Goal: Information Seeking & Learning: Find specific fact

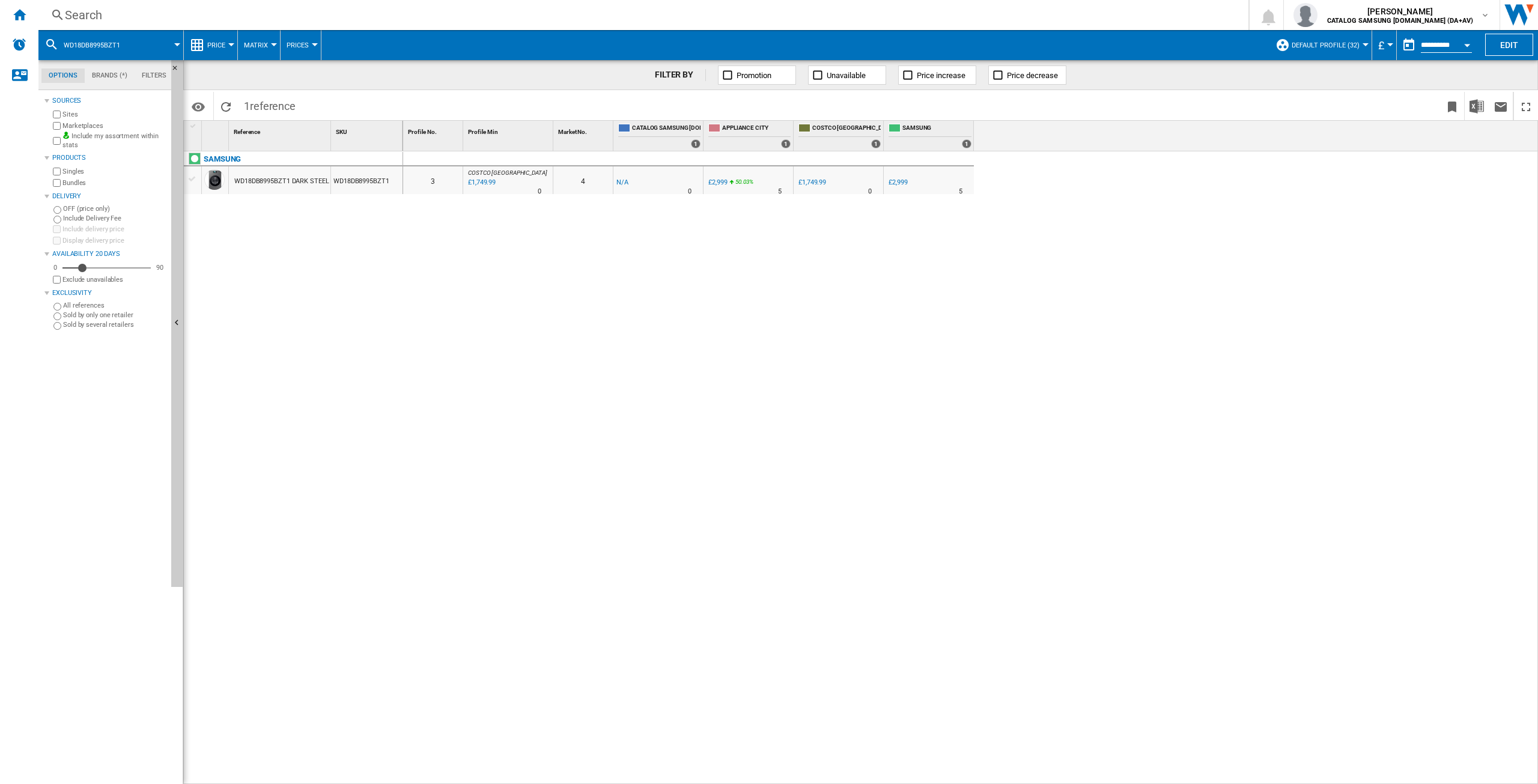
click at [80, 17] on div "Search" at bounding box center [640, 14] width 1152 height 17
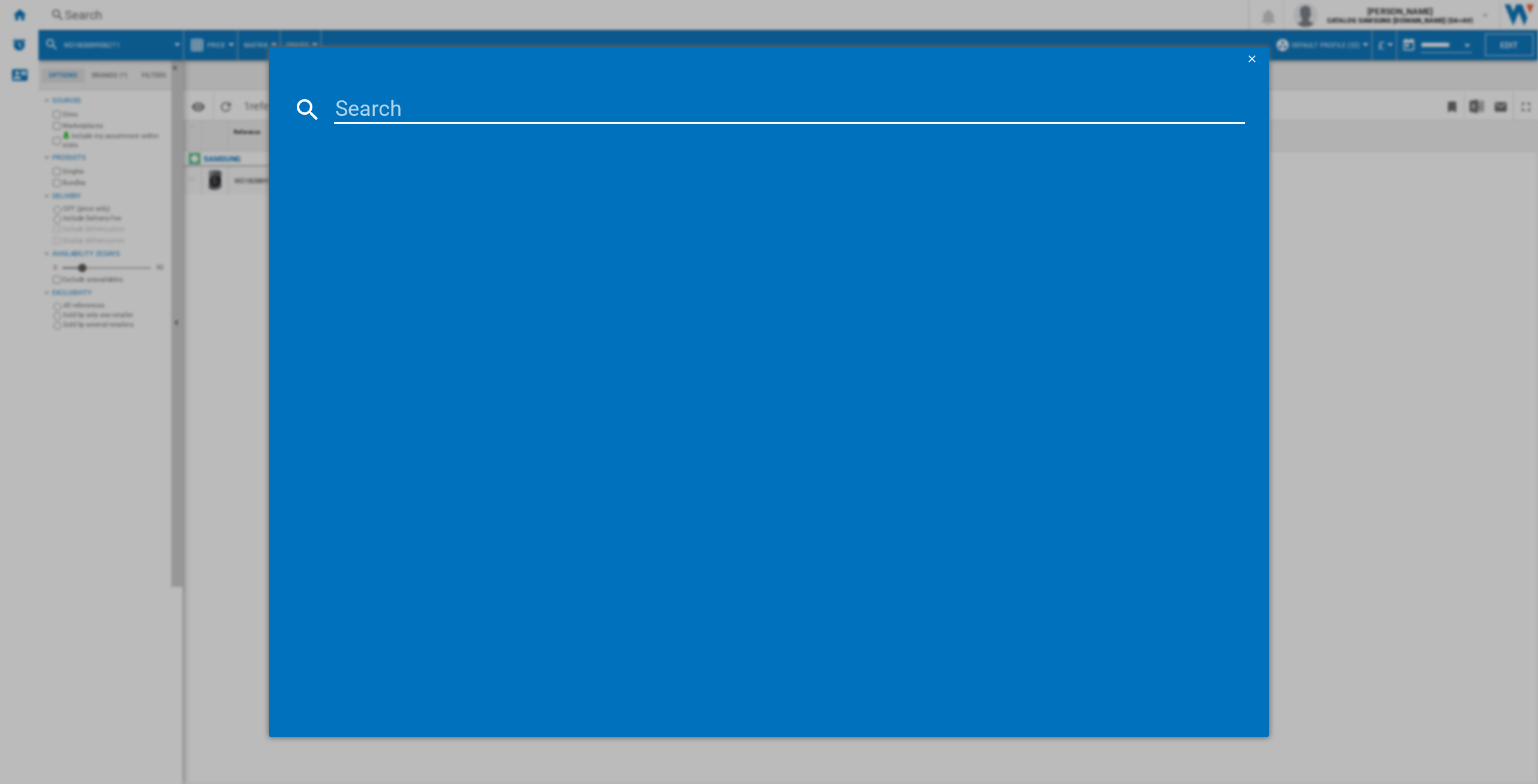
click at [356, 100] on input at bounding box center [789, 109] width 911 height 29
type input "ww11dg5"
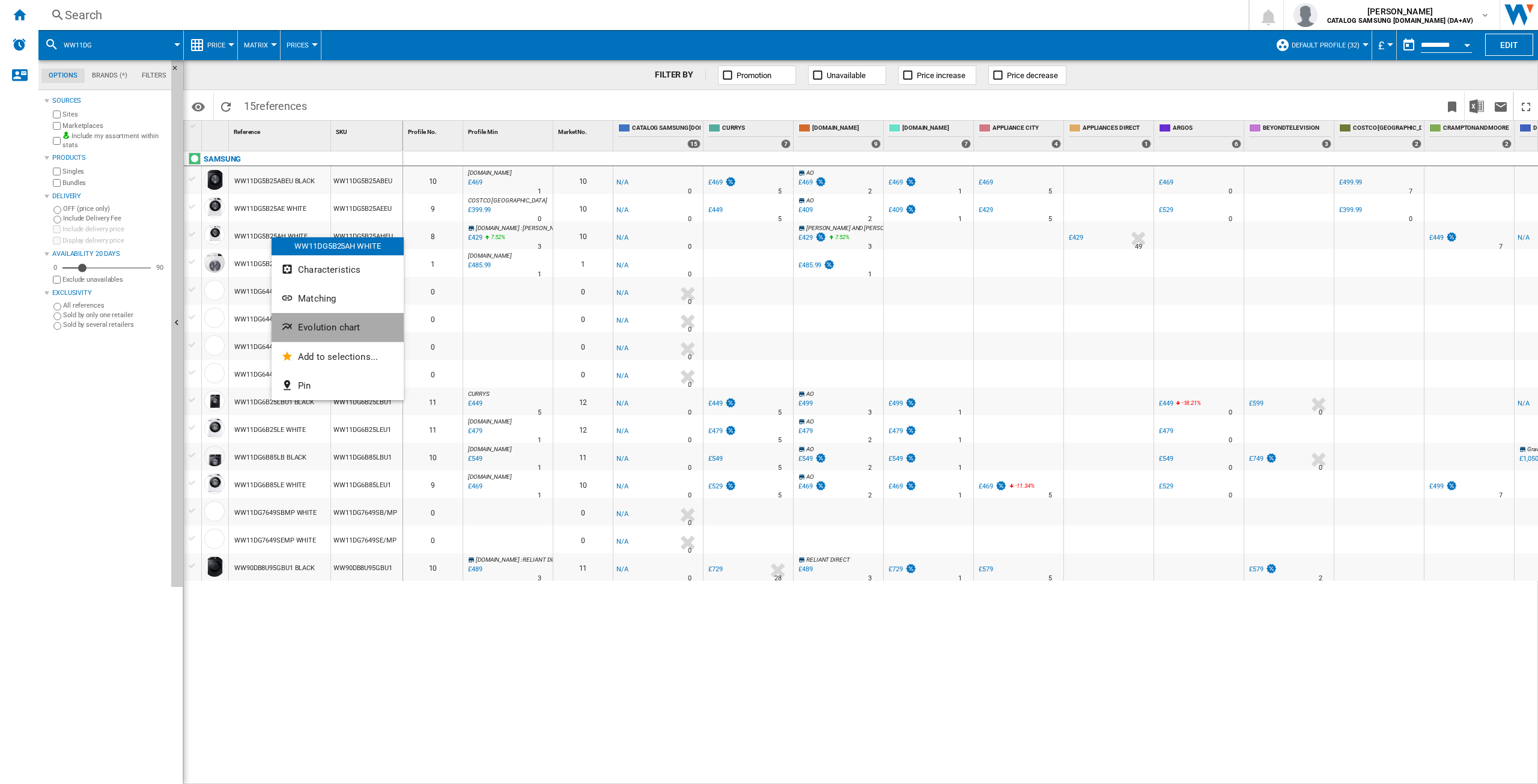
click at [338, 326] on span "Evolution chart" at bounding box center [328, 327] width 62 height 11
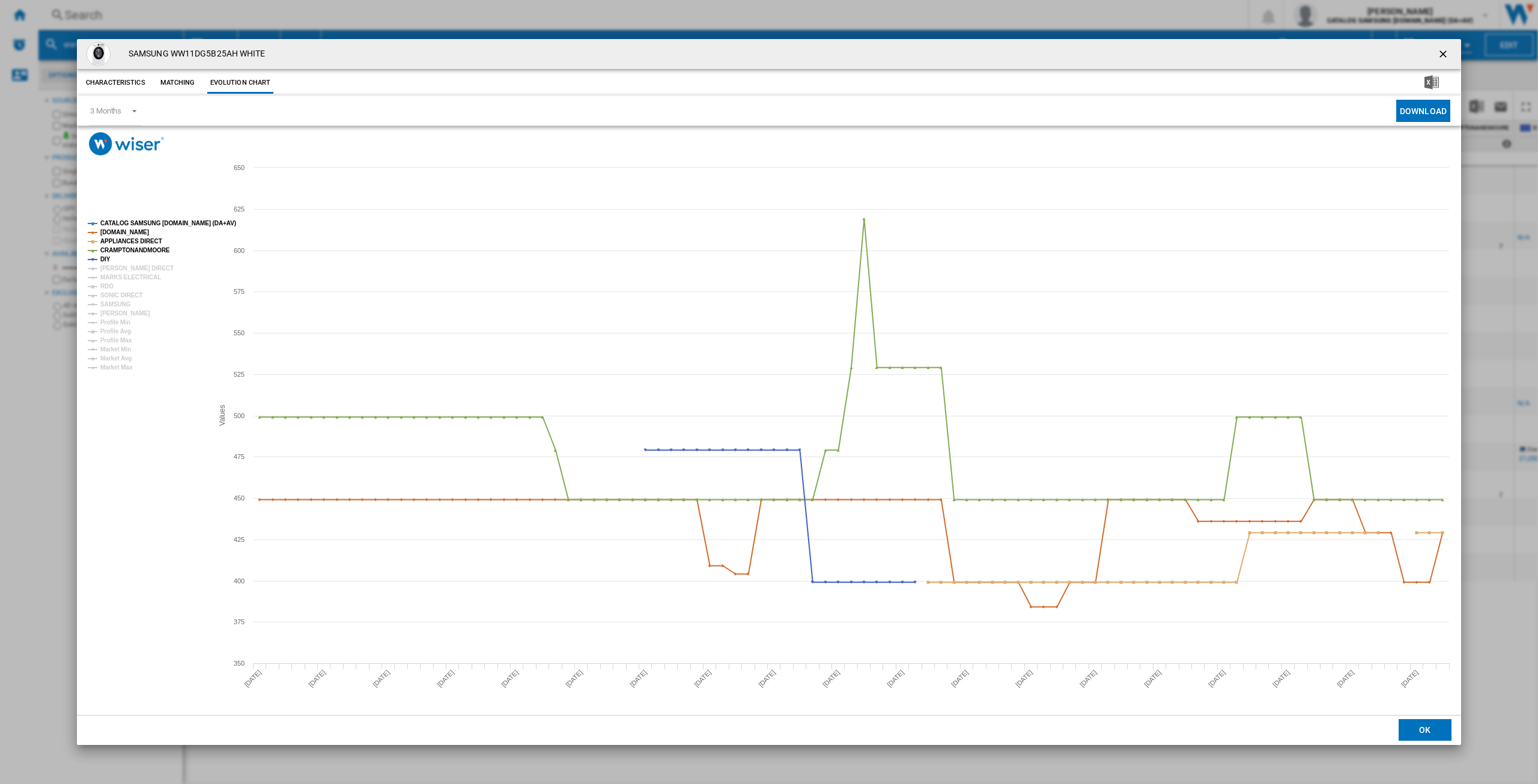
click at [139, 220] on tspan "CATALOG SAMSUNG [DOMAIN_NAME] (DA+AV)" at bounding box center [168, 223] width 135 height 6
click at [111, 272] on tspan "[PERSON_NAME] DIRECT" at bounding box center [136, 268] width 73 height 6
click at [105, 260] on tspan "DIY" at bounding box center [105, 259] width 10 height 6
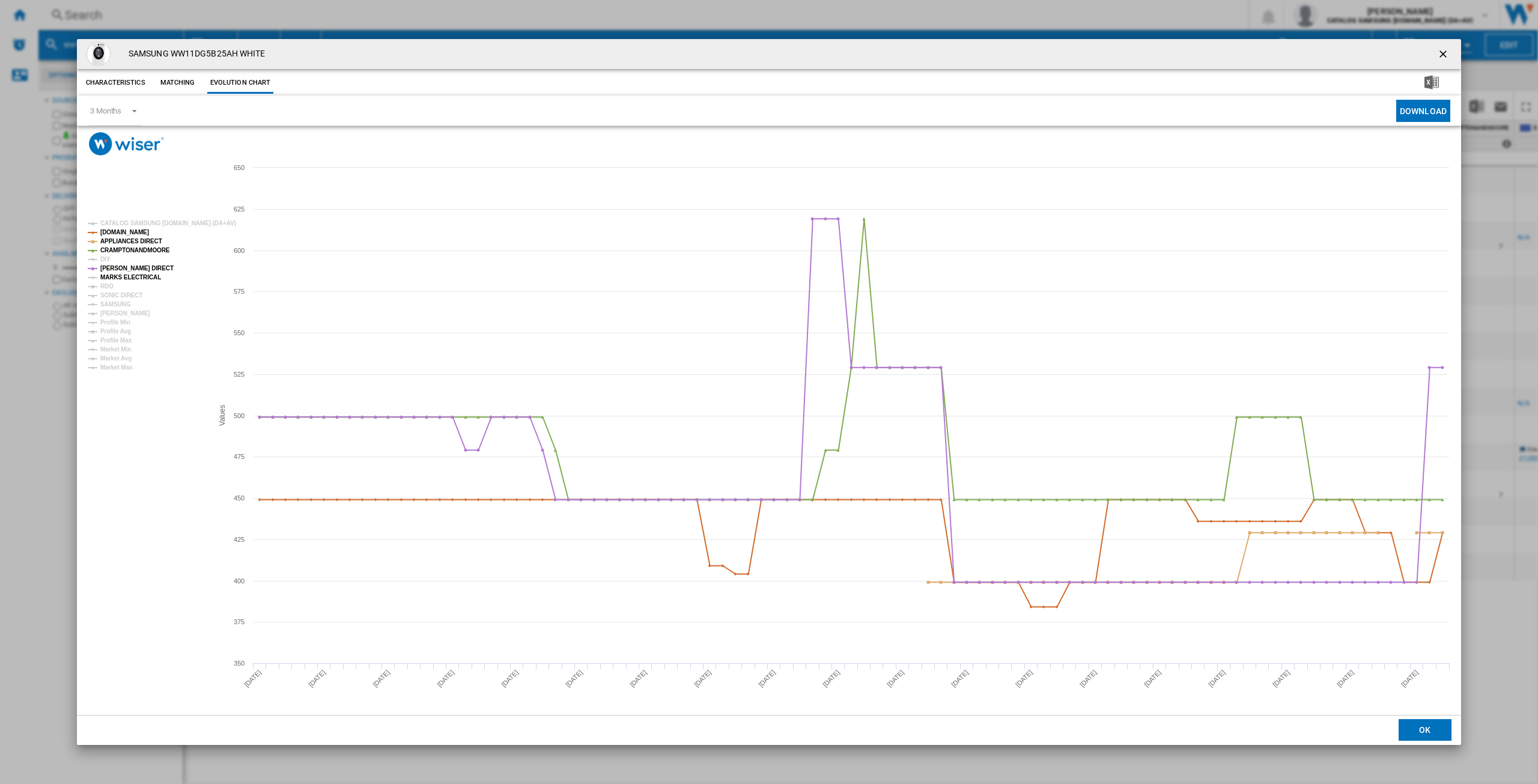
click at [119, 278] on tspan "MARKS ELECTRICAL" at bounding box center [130, 277] width 61 height 6
click at [109, 287] on tspan "RDO" at bounding box center [106, 286] width 13 height 6
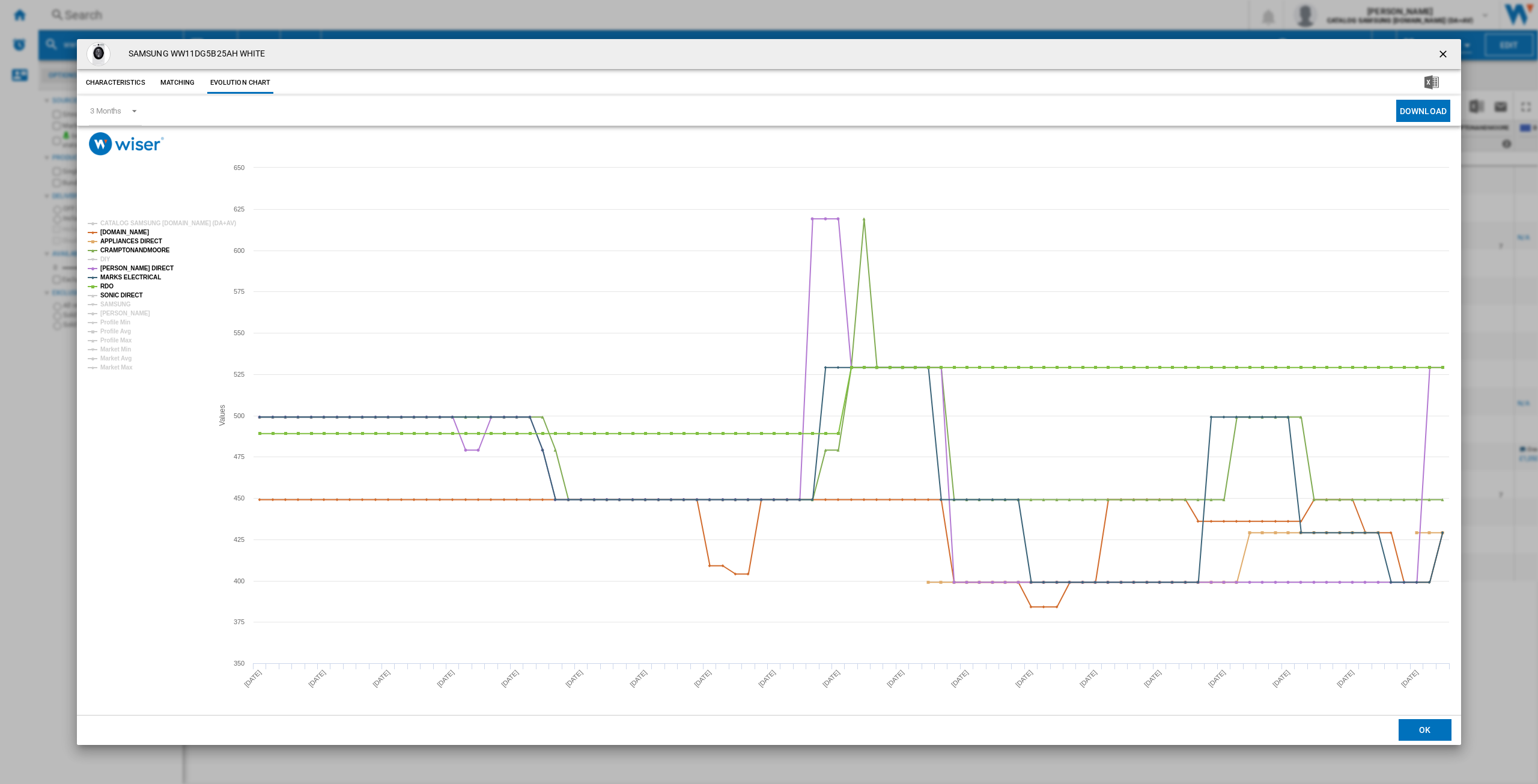
click at [114, 295] on tspan "SONIC DIRECT" at bounding box center [120, 295] width 42 height 6
click at [117, 305] on tspan "SAMSUNG" at bounding box center [115, 304] width 31 height 6
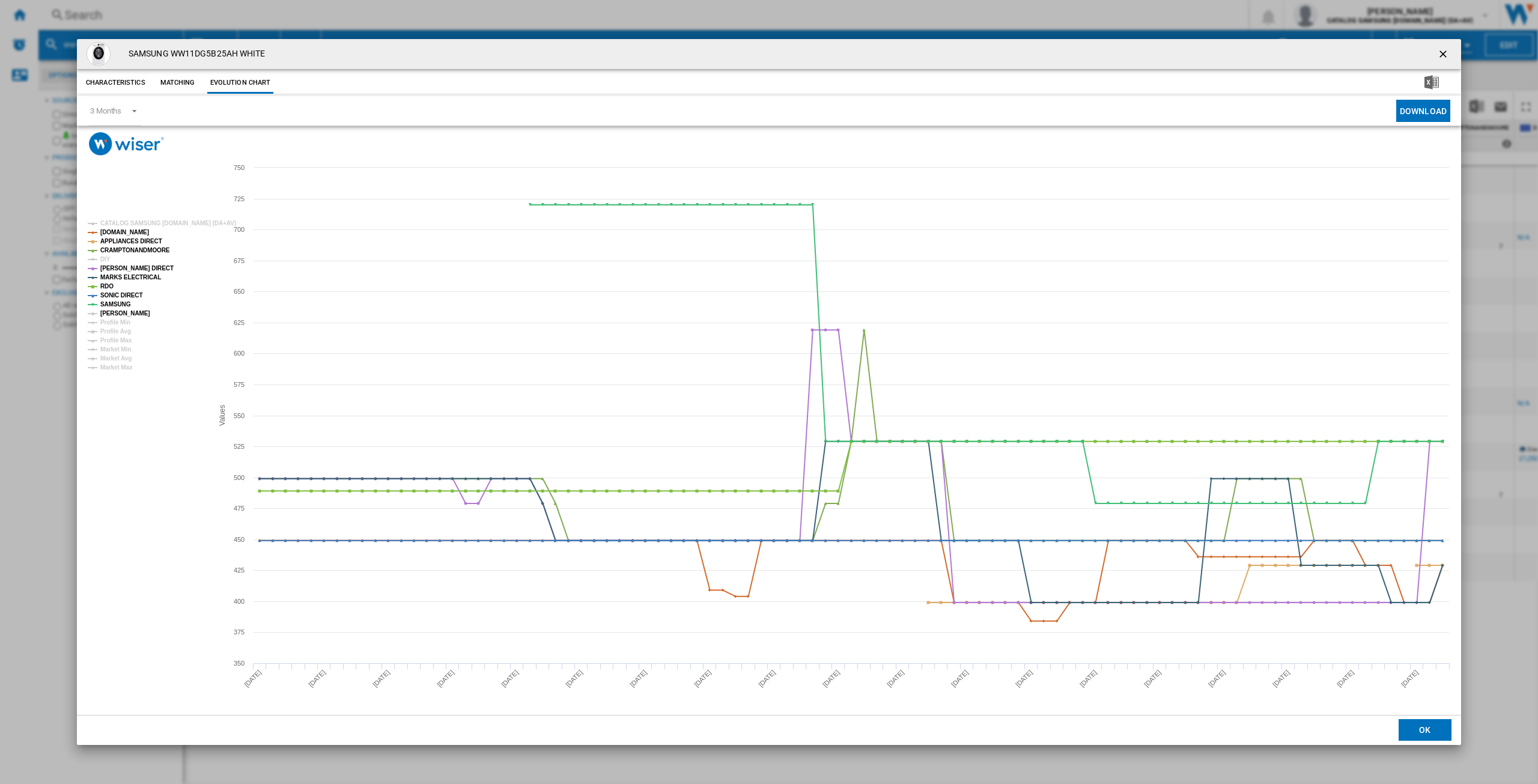
click at [121, 311] on tspan "[PERSON_NAME]" at bounding box center [124, 313] width 50 height 6
click at [865, 46] on button "Product popup" at bounding box center [1444, 54] width 24 height 24
